Goal: Task Accomplishment & Management: Use online tool/utility

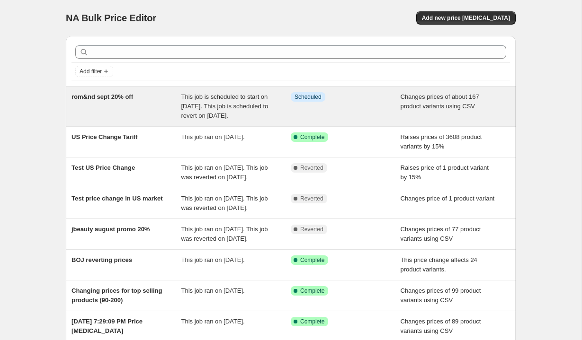
click at [106, 100] on span "rom&nd sept 20% off" at bounding box center [102, 96] width 62 height 7
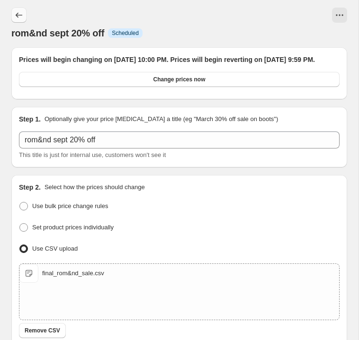
click at [17, 12] on icon "Price change jobs" at bounding box center [18, 14] width 9 height 9
